Goal: Navigation & Orientation: Find specific page/section

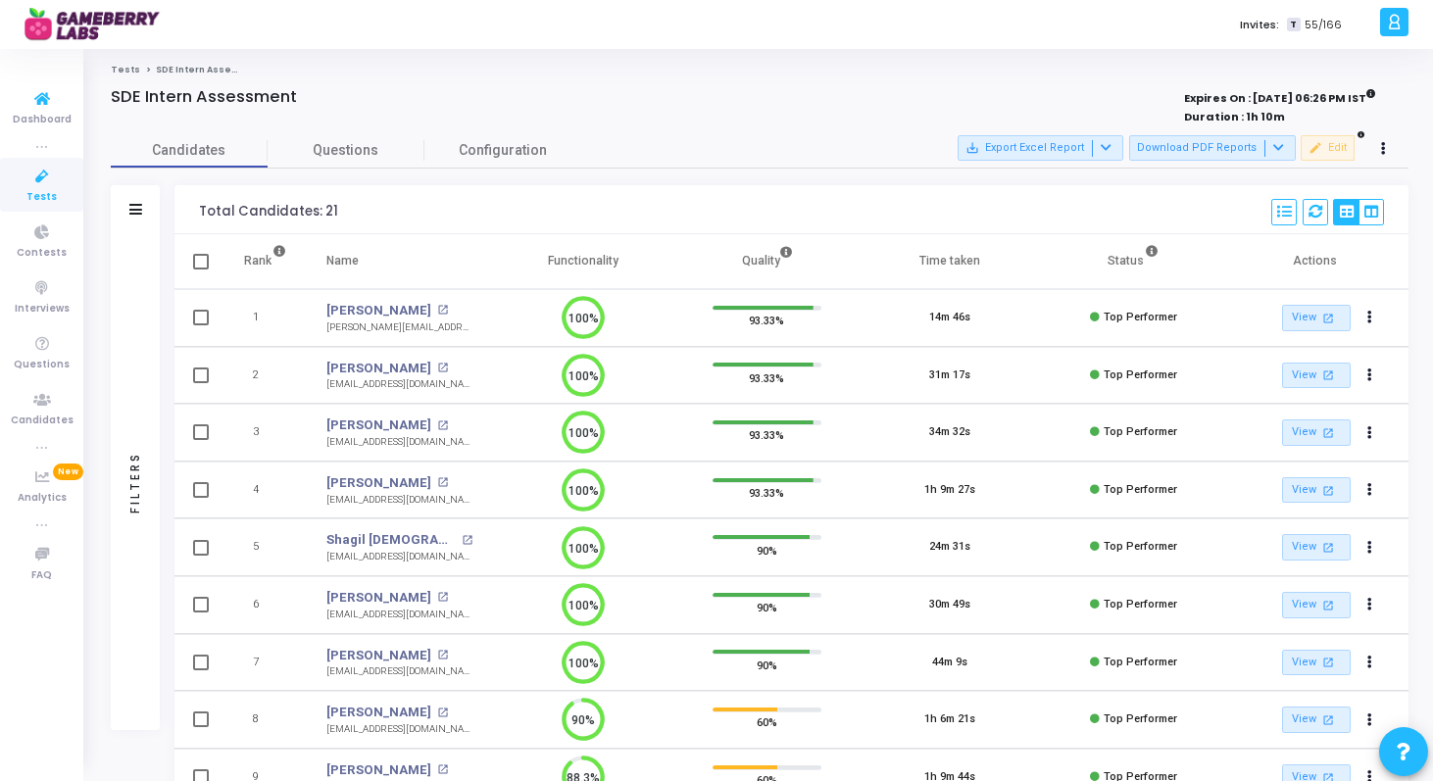
click at [29, 173] on icon at bounding box center [42, 177] width 41 height 25
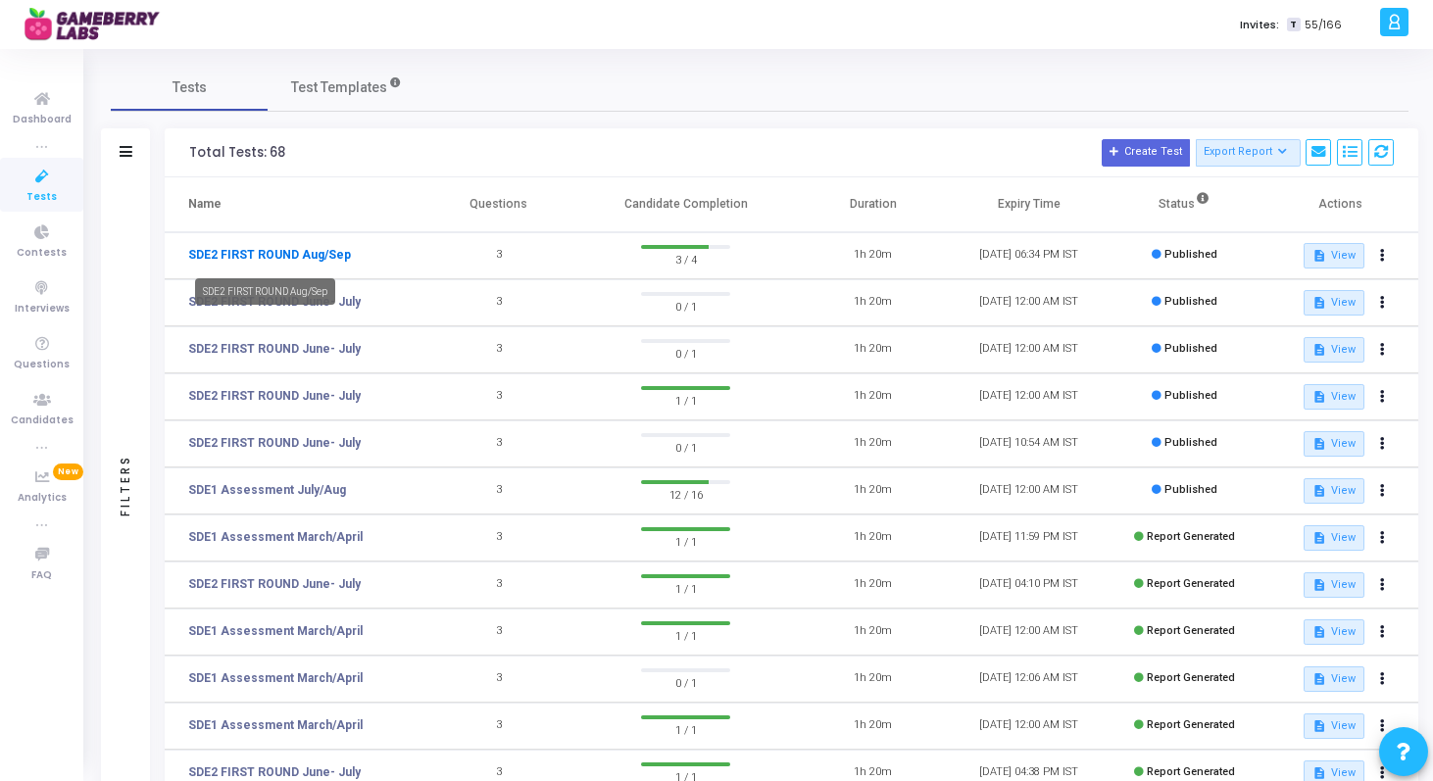
click at [300, 258] on link "SDE2 FIRST ROUND Aug/Sep" at bounding box center [269, 255] width 163 height 18
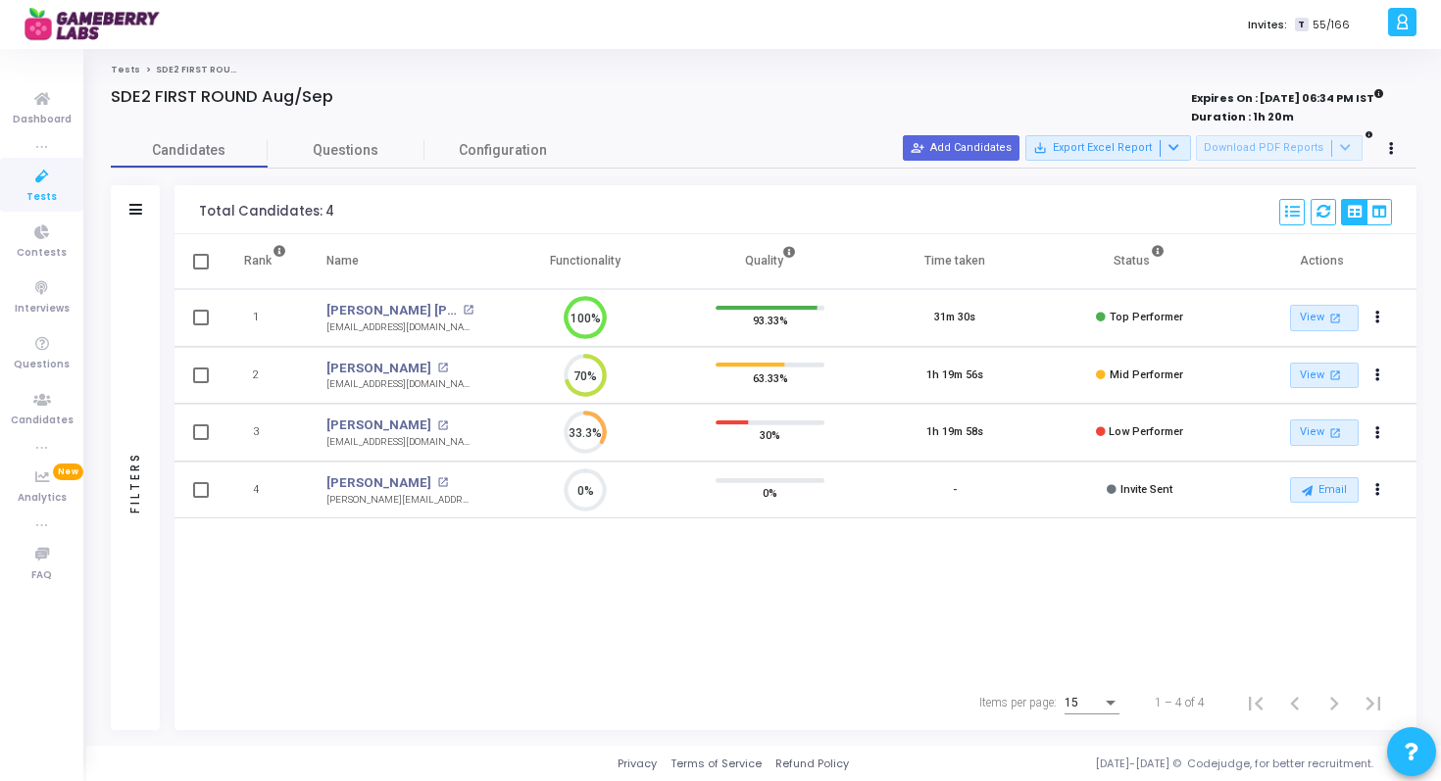
click at [41, 175] on icon at bounding box center [42, 177] width 41 height 25
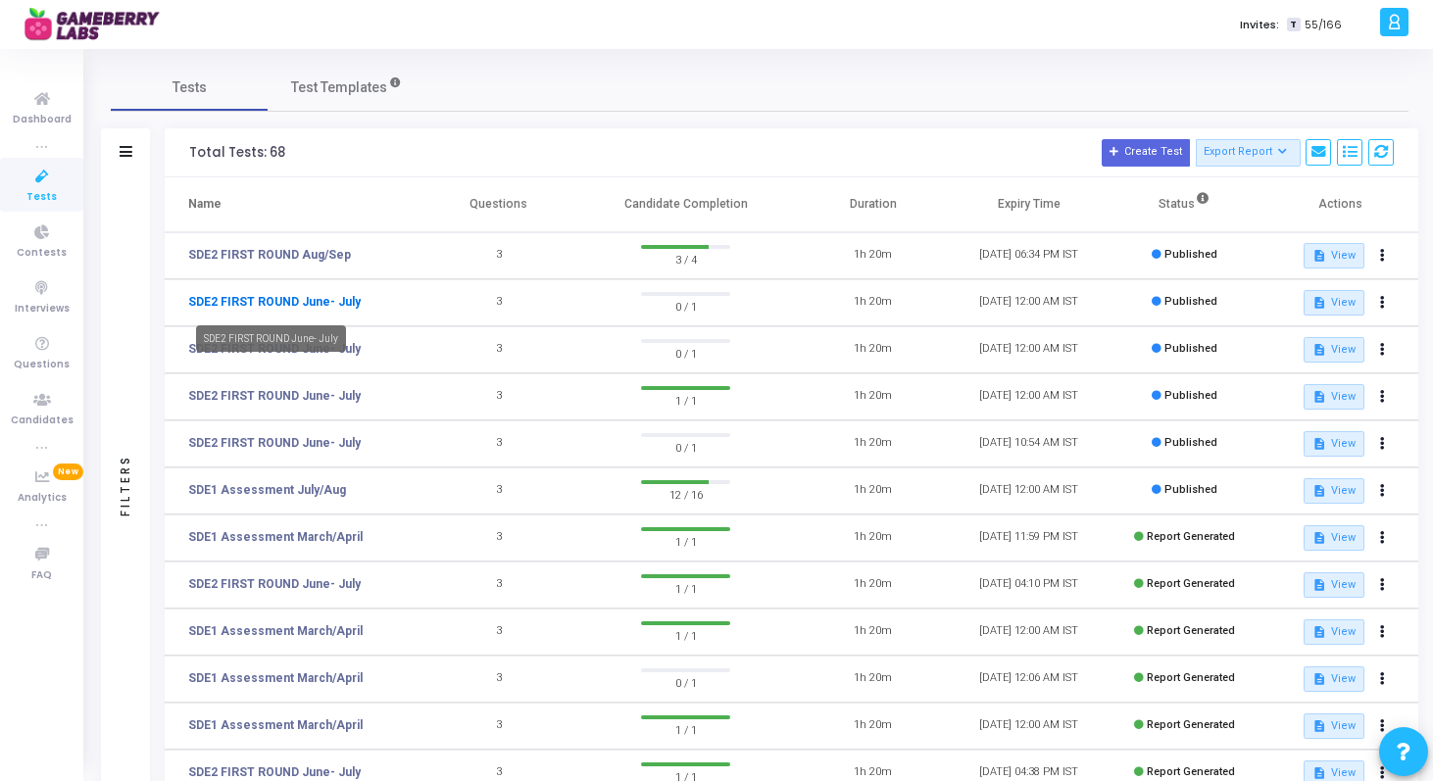
click at [301, 299] on link "SDE2 FIRST ROUND June- July" at bounding box center [274, 302] width 173 height 18
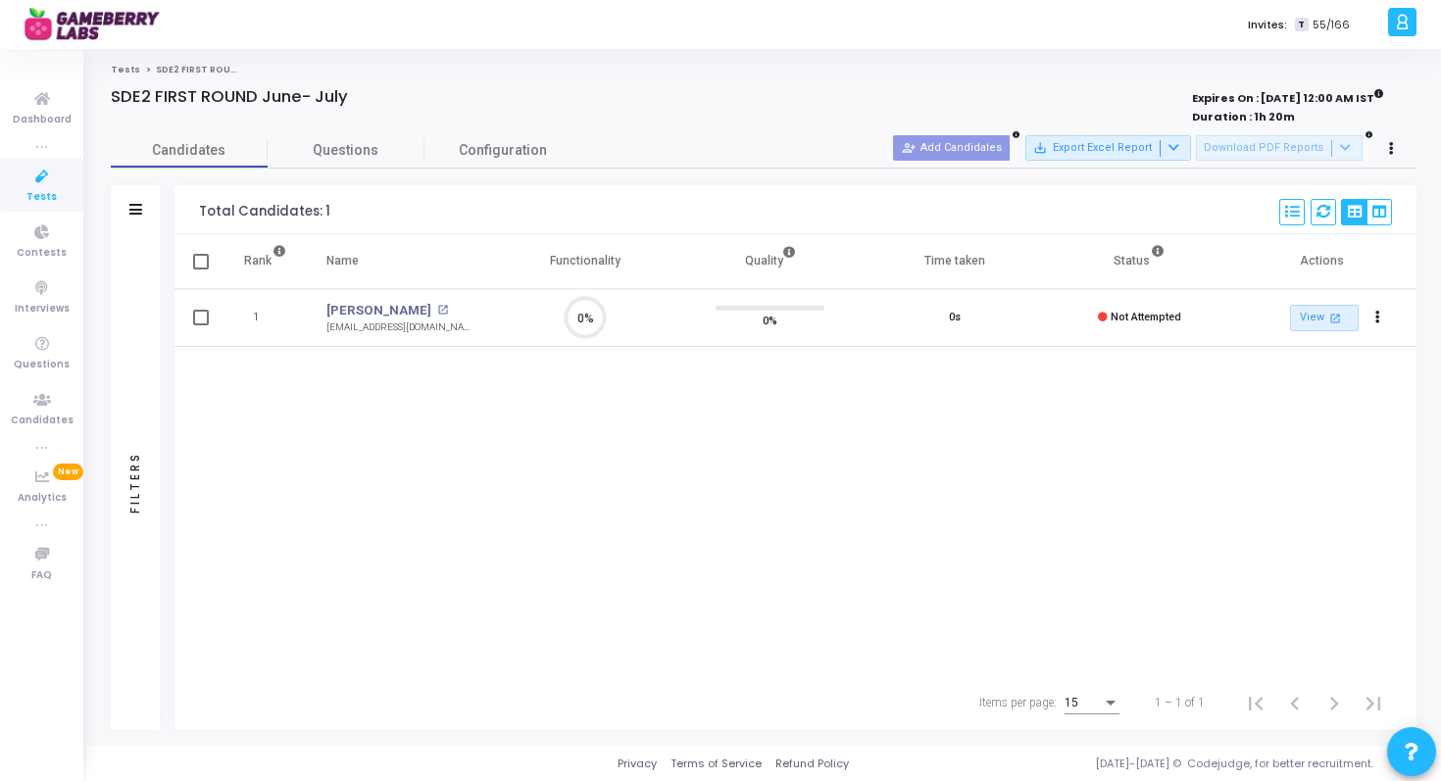
scroll to position [41, 50]
click at [55, 188] on link "Tests" at bounding box center [41, 185] width 83 height 54
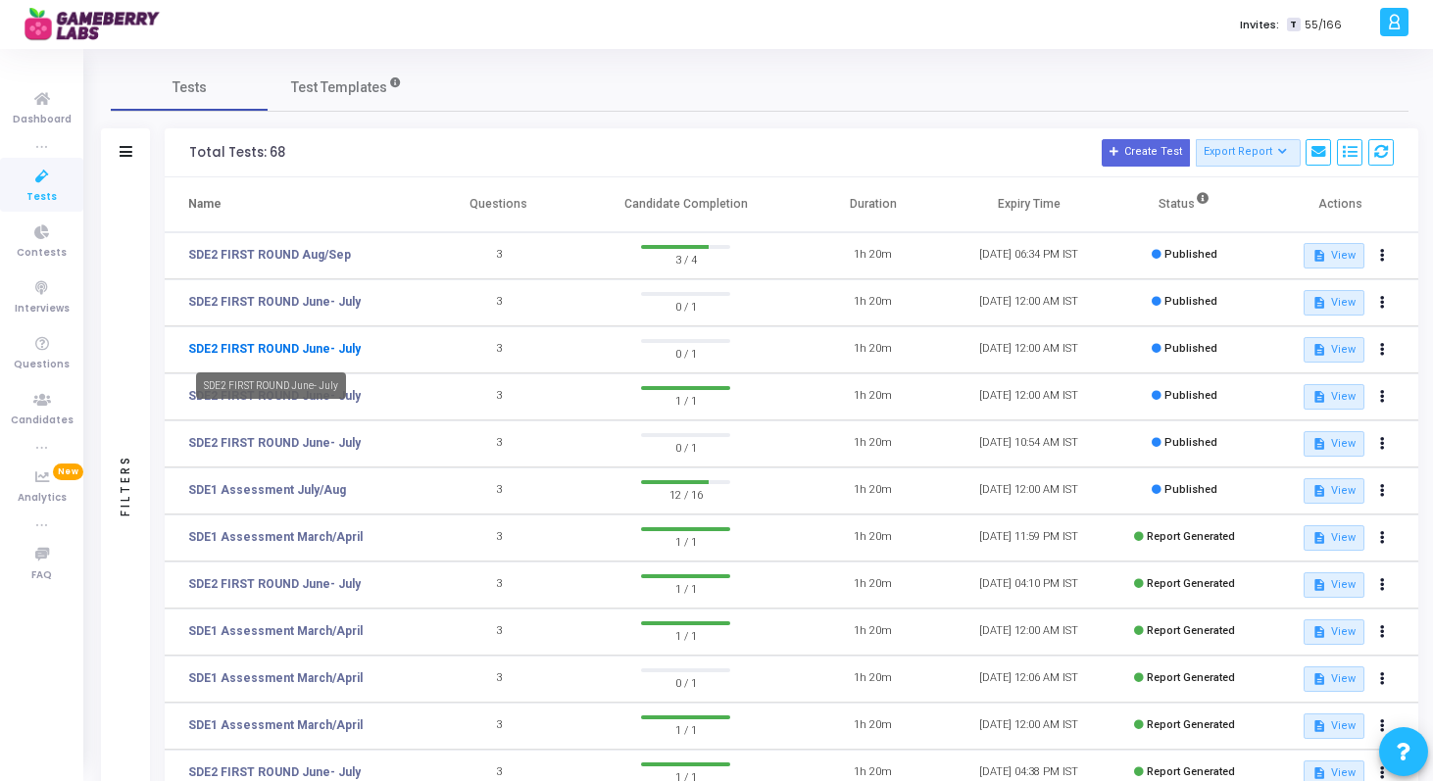
click at [296, 351] on link "SDE2 FIRST ROUND June- July" at bounding box center [274, 349] width 173 height 18
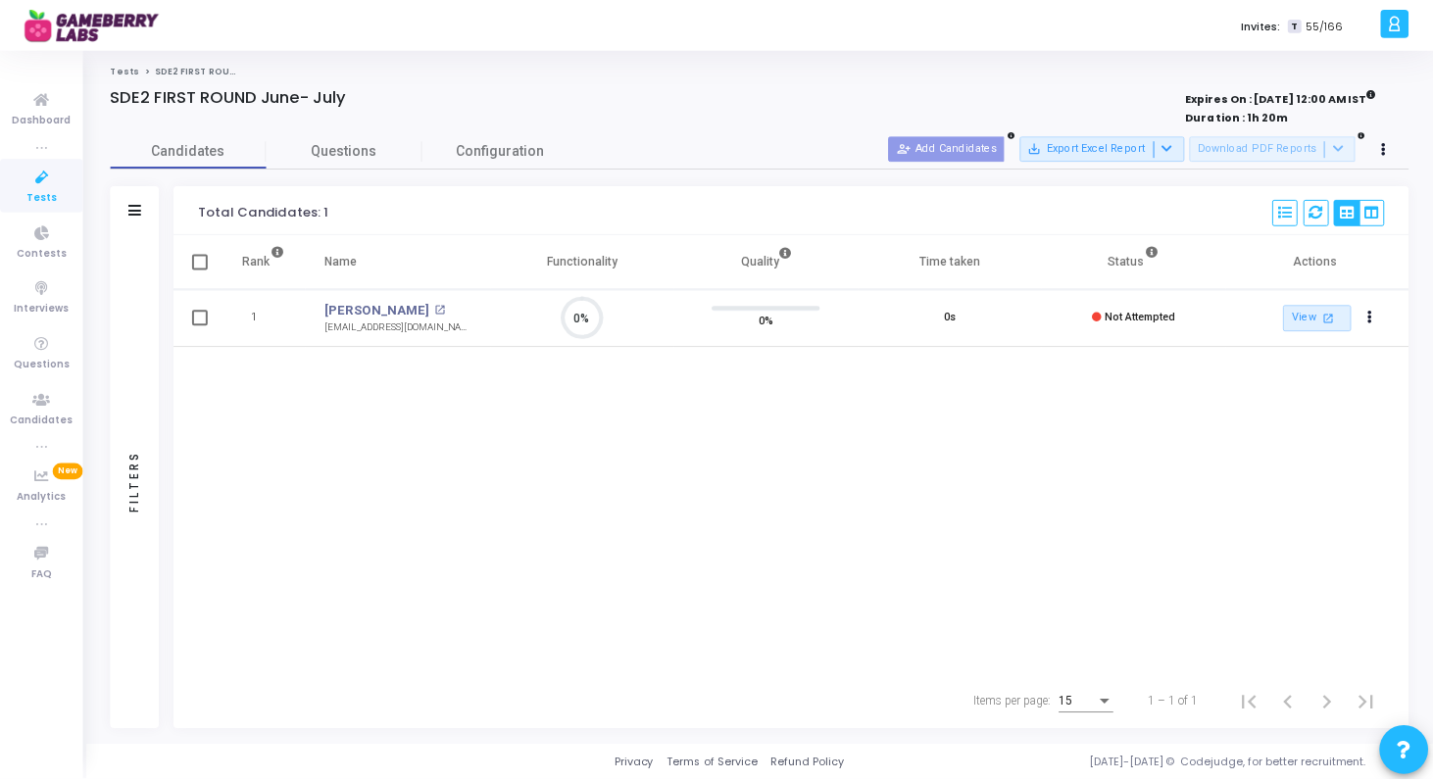
scroll to position [41, 50]
click at [48, 171] on icon at bounding box center [42, 177] width 41 height 25
